Goal: Transaction & Acquisition: Purchase product/service

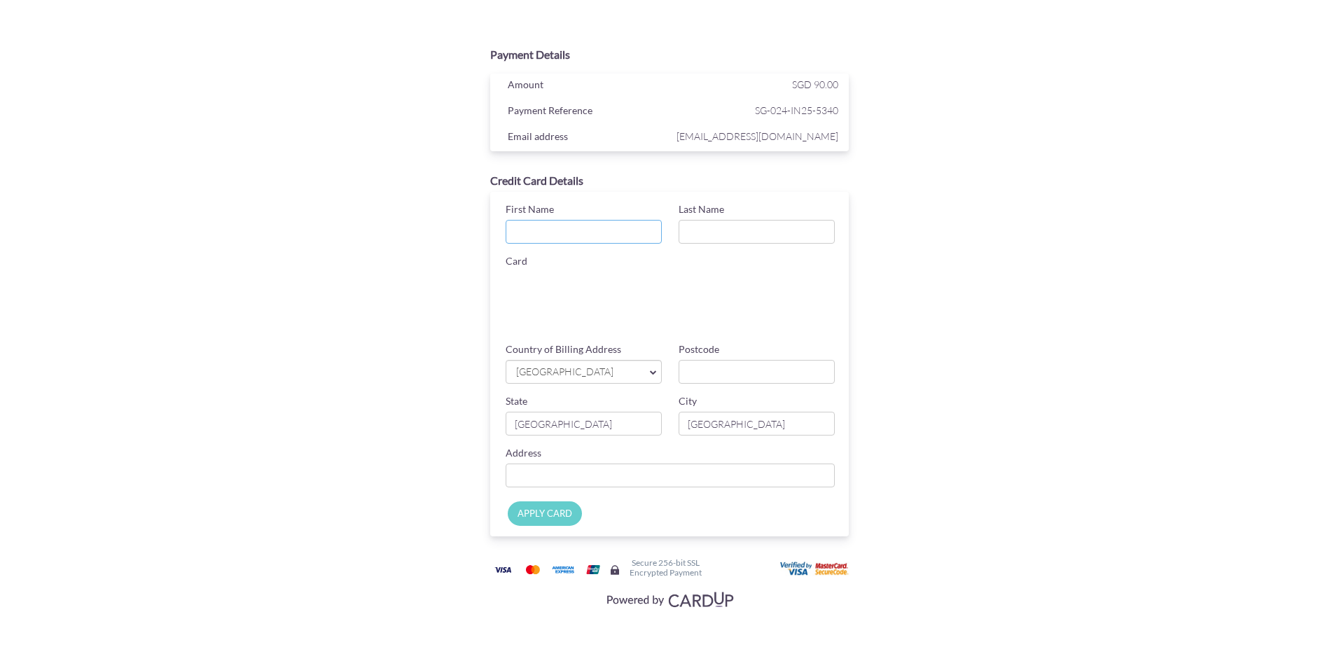
click at [630, 235] on input "First Name" at bounding box center [584, 232] width 156 height 24
type input "JUN"
type input "TERAUCHI"
click at [715, 371] on input "Postcode" at bounding box center [757, 372] width 156 height 24
type input "449307"
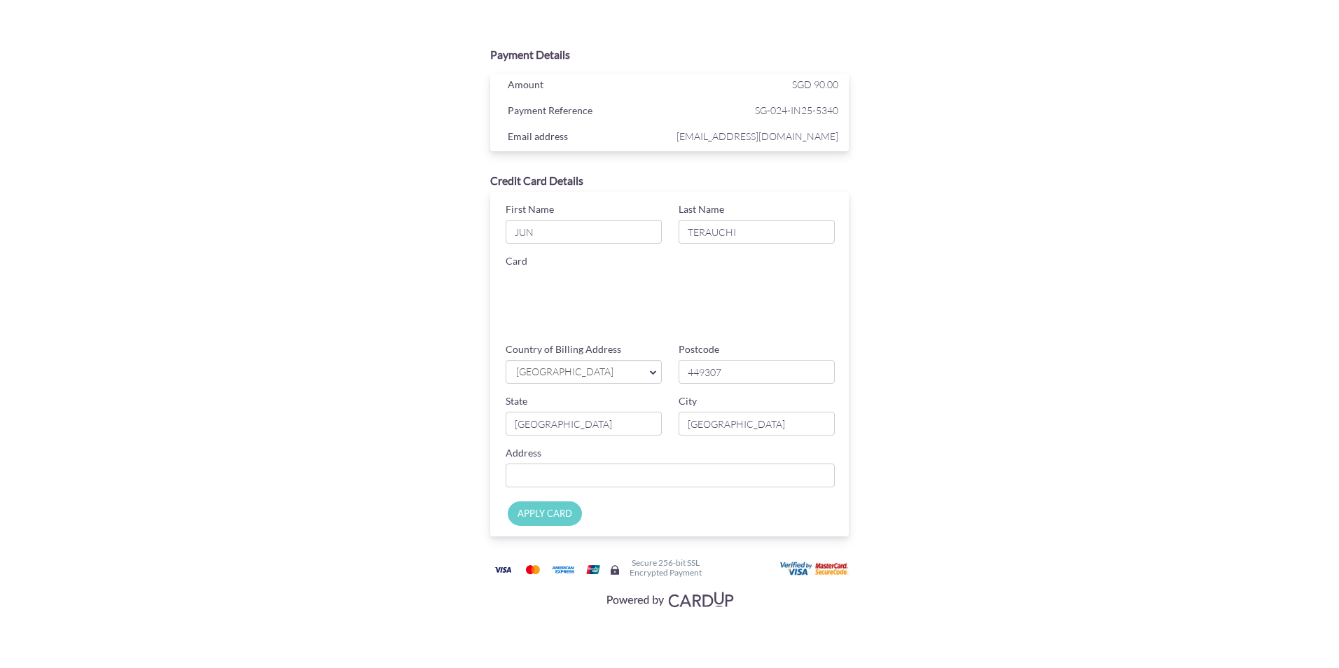
type input "[STREET_ADDRESS]"
click at [555, 519] on input "APPLY CARD" at bounding box center [545, 513] width 74 height 25
type input "Applying..."
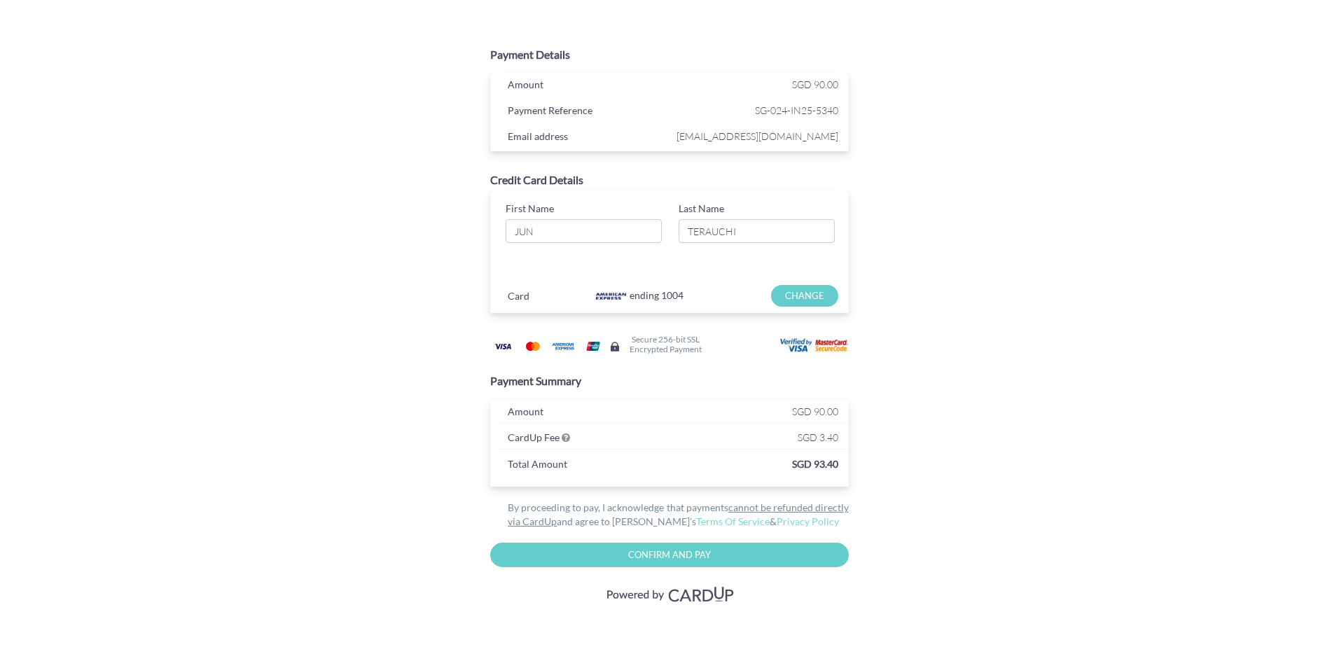
click at [1060, 479] on div "Payment Details Amount SGD 90.00 Payment Reference SG-024-IN25-5340 Email addre…" at bounding box center [669, 321] width 819 height 642
click at [924, 312] on div "Payment Details Amount SGD 90.00 Payment Reference SG-024-IN25-5340 Email addre…" at bounding box center [669, 323] width 683 height 567
click at [363, 390] on div "Payment Details Amount SGD 90.00 Payment Reference SG-024-IN25-5340 Email addre…" at bounding box center [669, 323] width 683 height 567
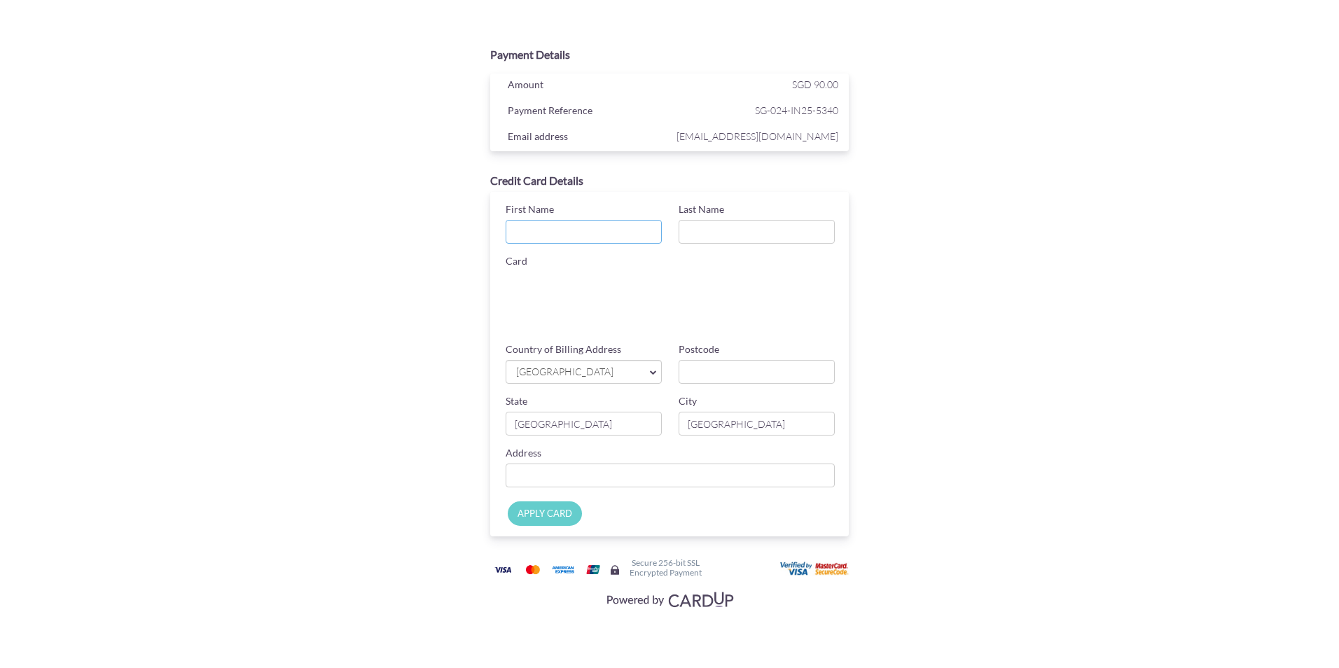
click at [568, 229] on input "First Name" at bounding box center [584, 232] width 156 height 24
type input "JUN"
type input "TERAUCHI"
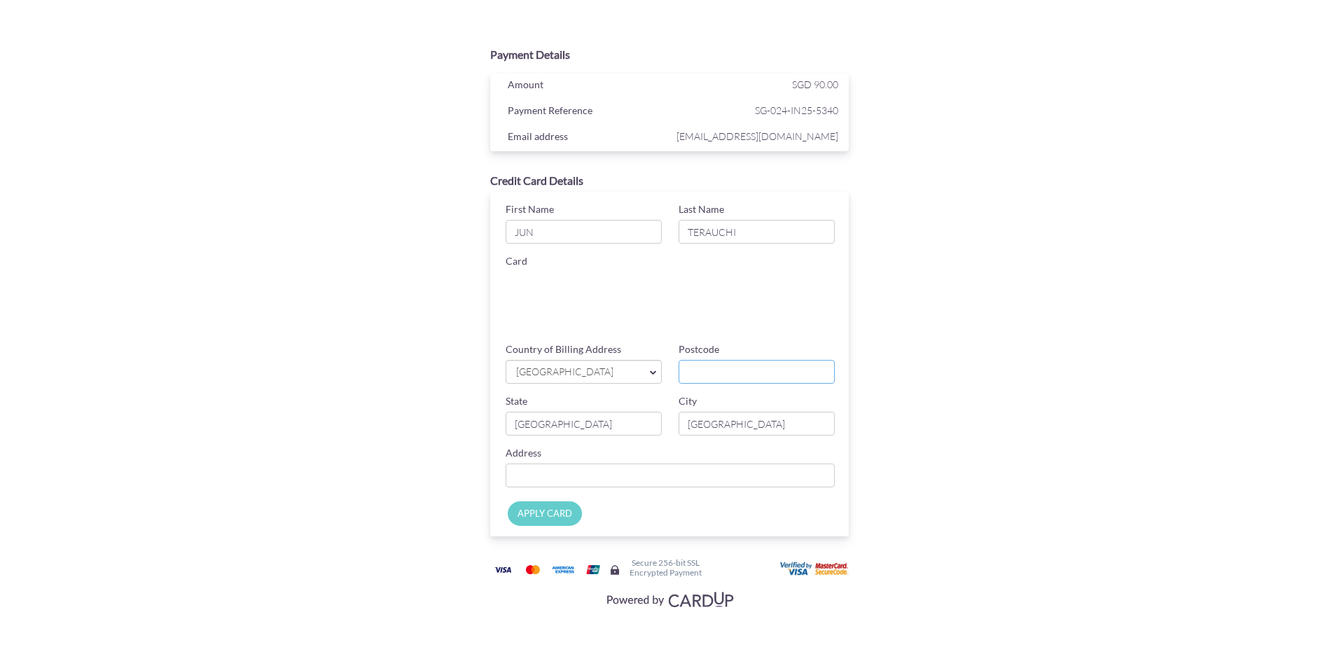
click at [714, 367] on input "Postcode" at bounding box center [757, 372] width 156 height 24
click at [737, 371] on input "Postcode" at bounding box center [757, 372] width 156 height 24
type input "449307"
type input "[STREET_ADDRESS]"
click at [551, 512] on input "APPLY CARD" at bounding box center [545, 513] width 74 height 25
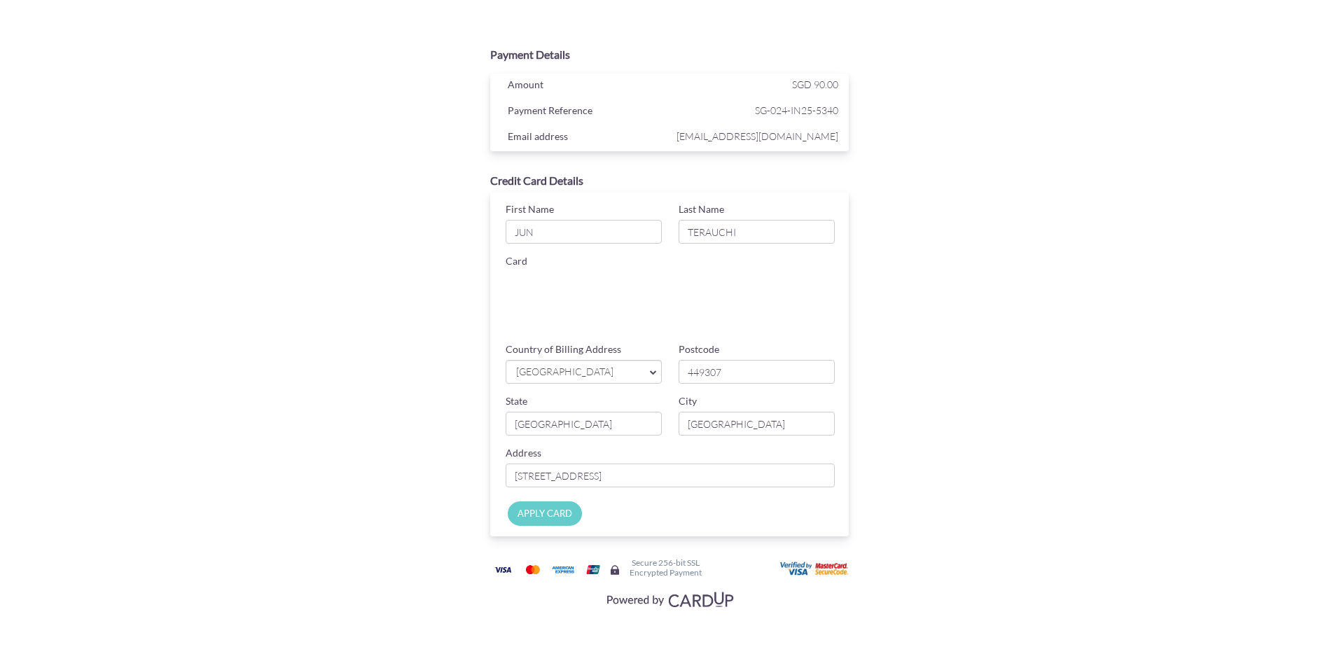
type input "Applying..."
drag, startPoint x: 548, startPoint y: 512, endPoint x: 744, endPoint y: 525, distance: 197.2
click at [744, 525] on div "Applying..." at bounding box center [673, 516] width 373 height 39
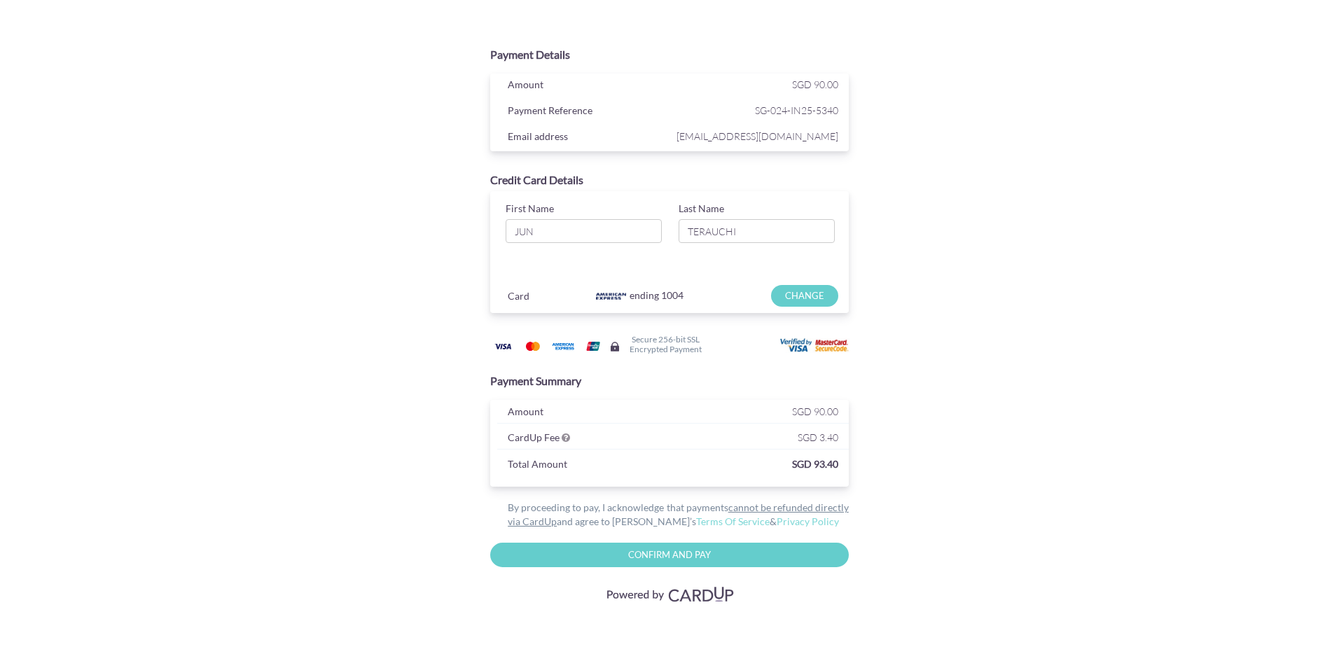
drag, startPoint x: 744, startPoint y: 525, endPoint x: 944, endPoint y: 501, distance: 201.1
click at [944, 501] on div "Payment Details Amount SGD 90.00 Payment Reference SG-024-IN25-5340 Email addre…" at bounding box center [669, 323] width 683 height 567
click at [790, 550] on input "Confirm and Pay" at bounding box center [669, 555] width 359 height 25
type input "Please wait..."
